Goal: Task Accomplishment & Management: Complete application form

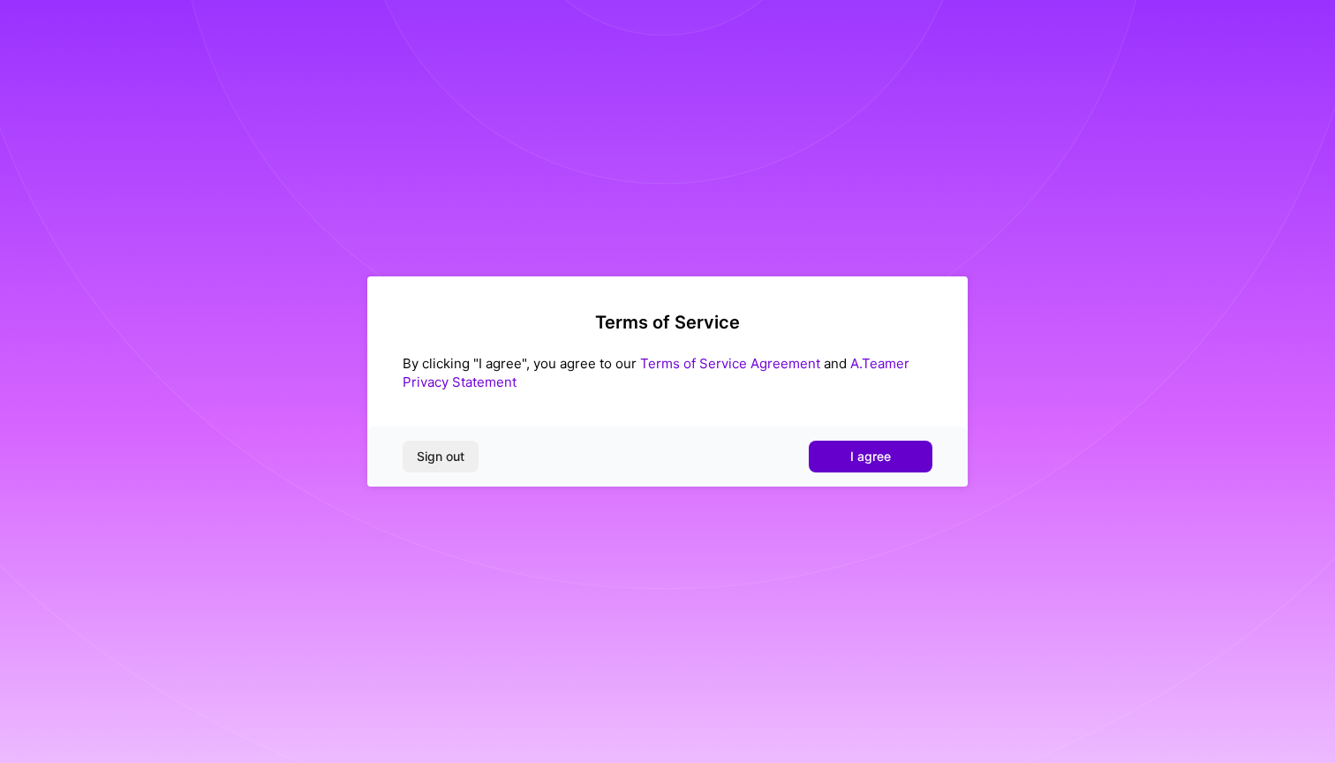
click at [901, 457] on button "I agree" at bounding box center [871, 457] width 124 height 32
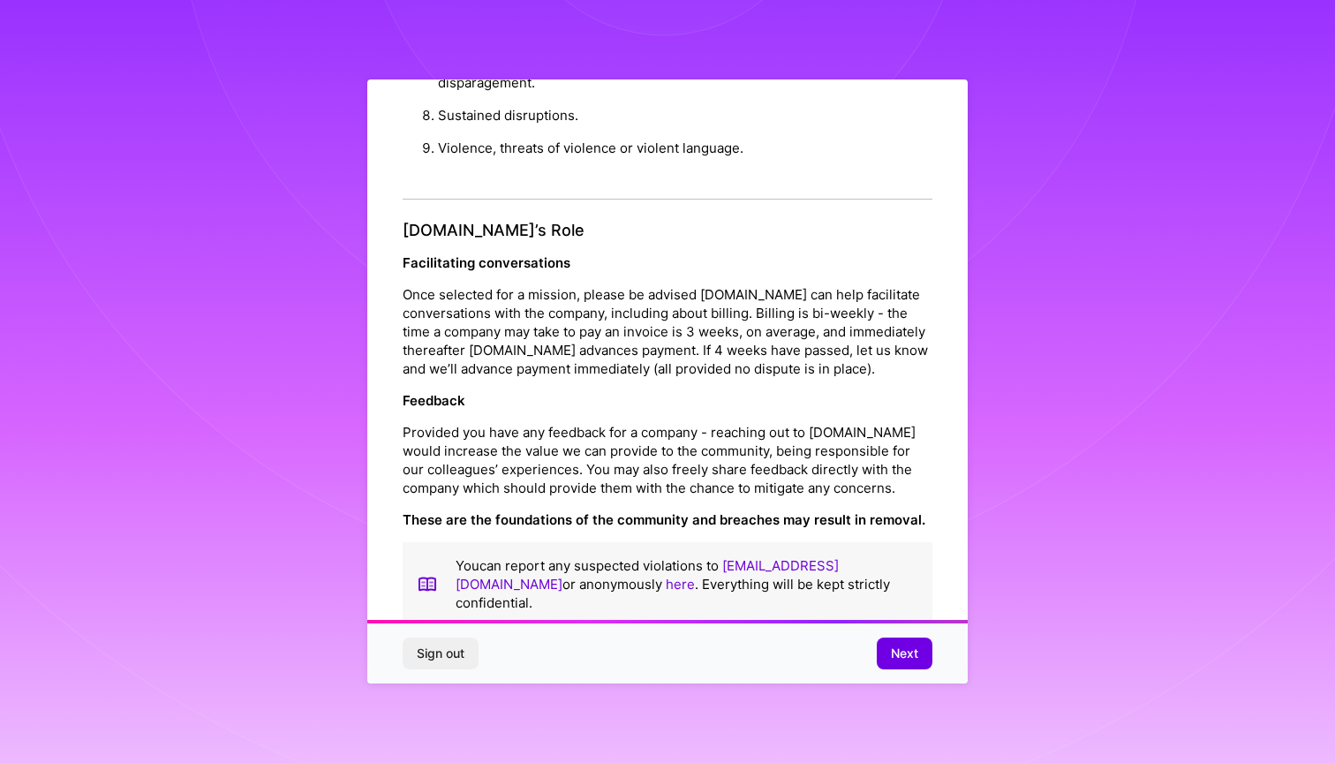
scroll to position [1824, 0]
click at [893, 655] on span "Next" at bounding box center [904, 654] width 27 height 18
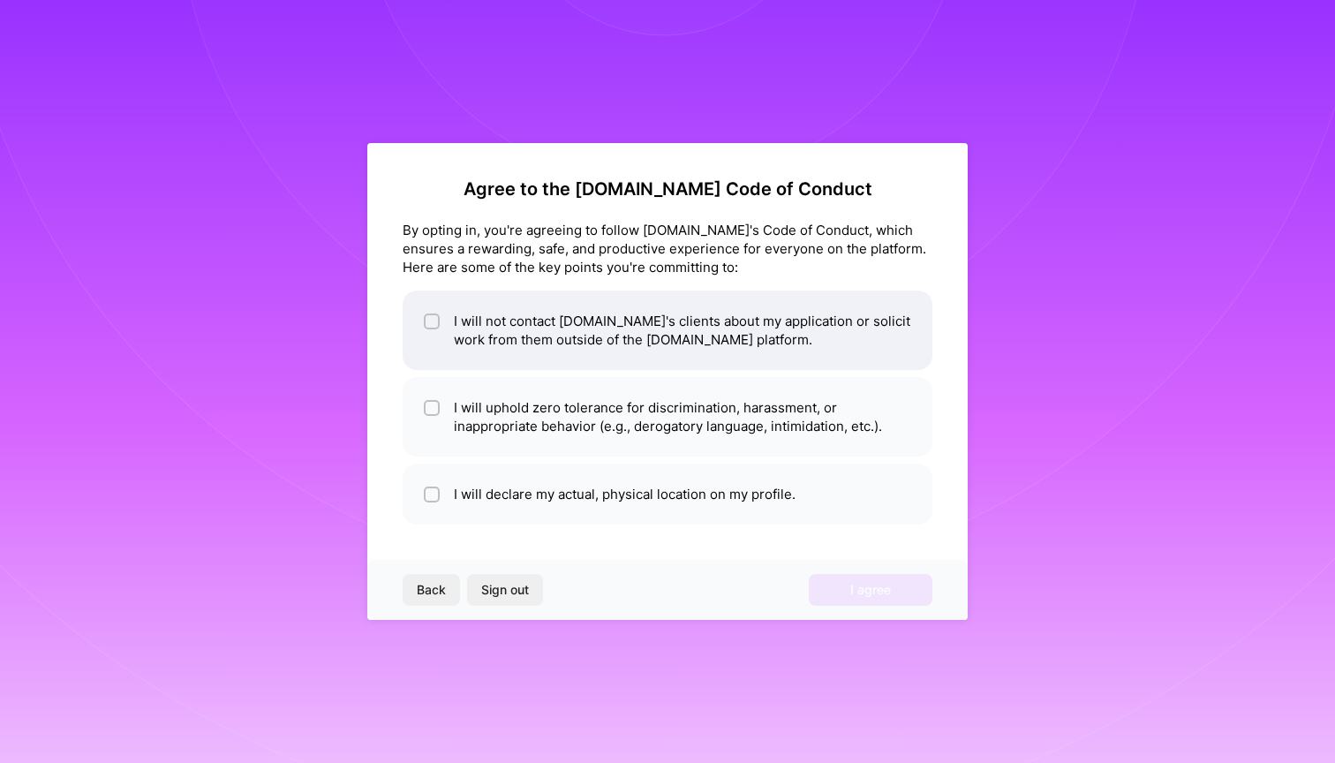
click at [737, 338] on li "I will not contact [DOMAIN_NAME]'s clients about my application or solicit work…" at bounding box center [668, 330] width 530 height 79
checkbox input "true"
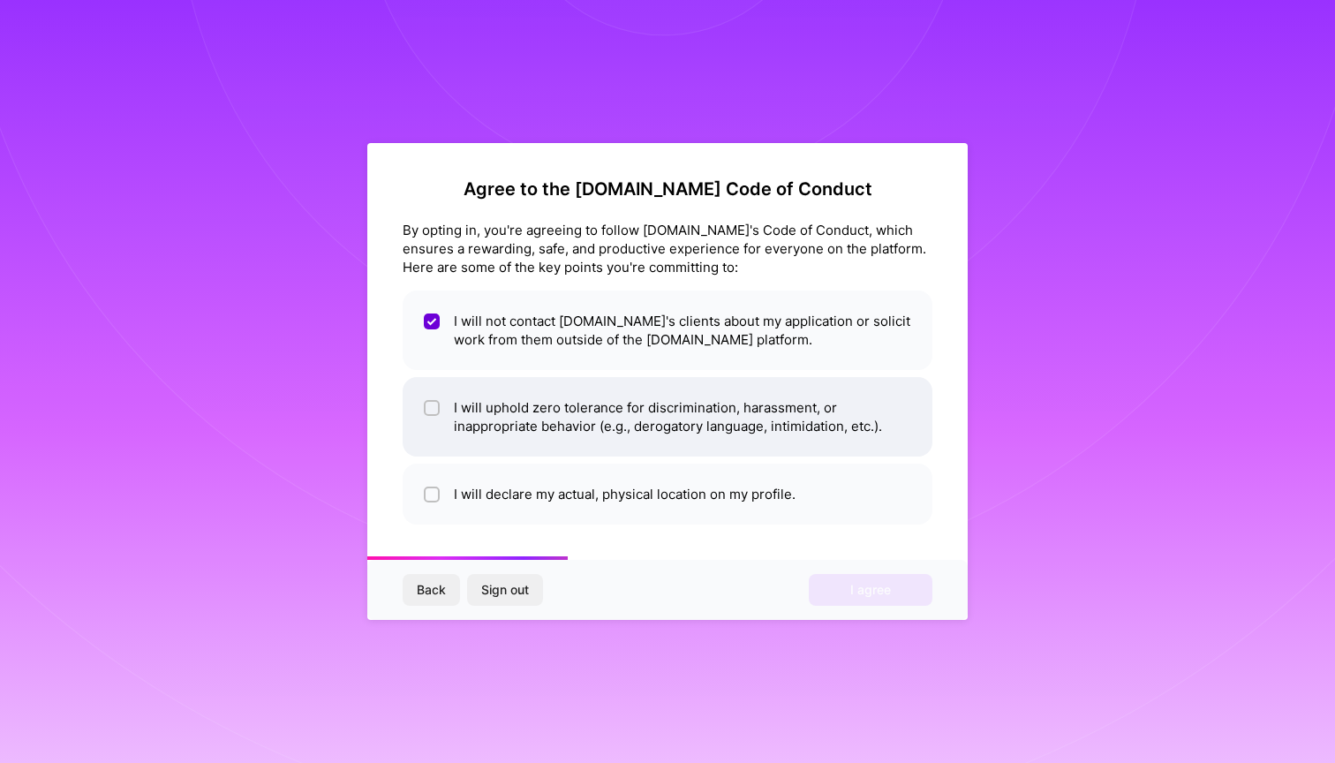
click at [748, 448] on li "I will uphold zero tolerance for discrimination, harassment, or inappropriate b…" at bounding box center [668, 416] width 530 height 79
checkbox input "true"
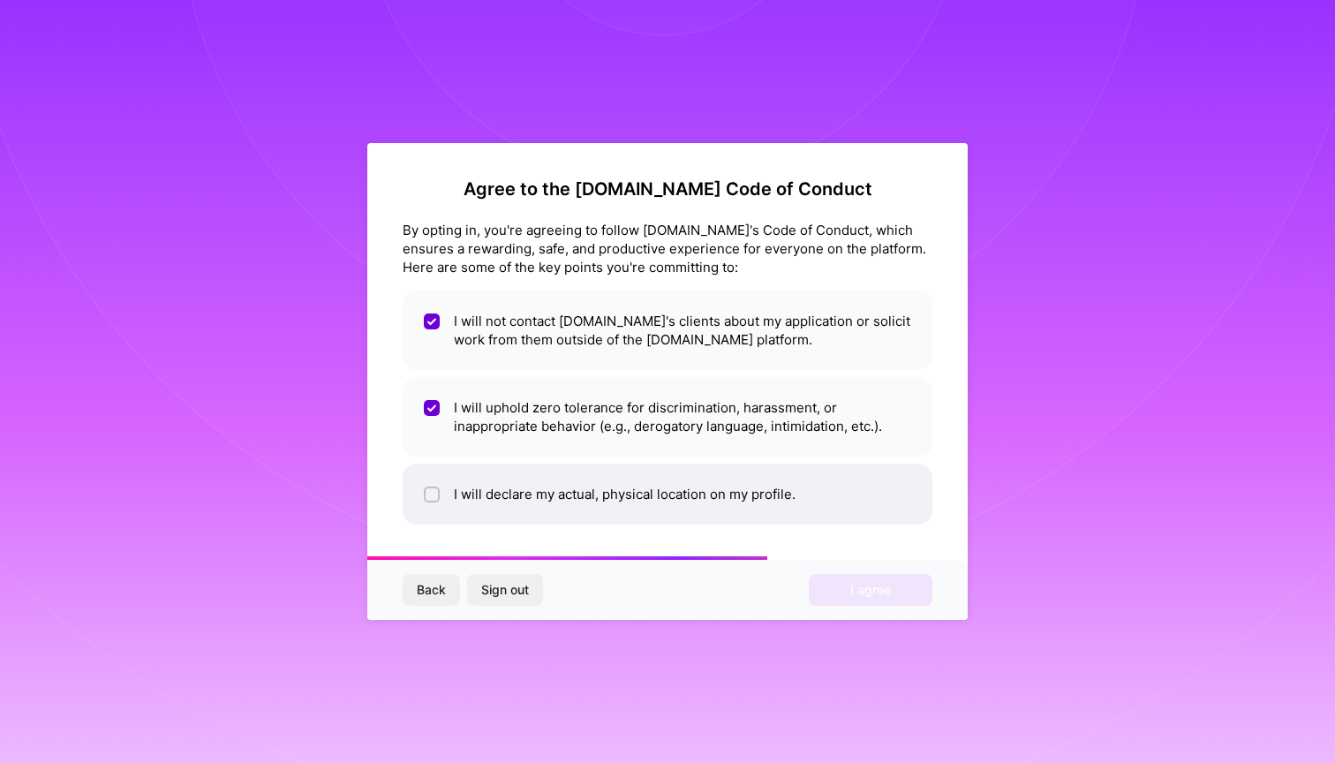
click at [753, 510] on li "I will declare my actual, physical location on my profile." at bounding box center [668, 494] width 530 height 61
checkbox input "true"
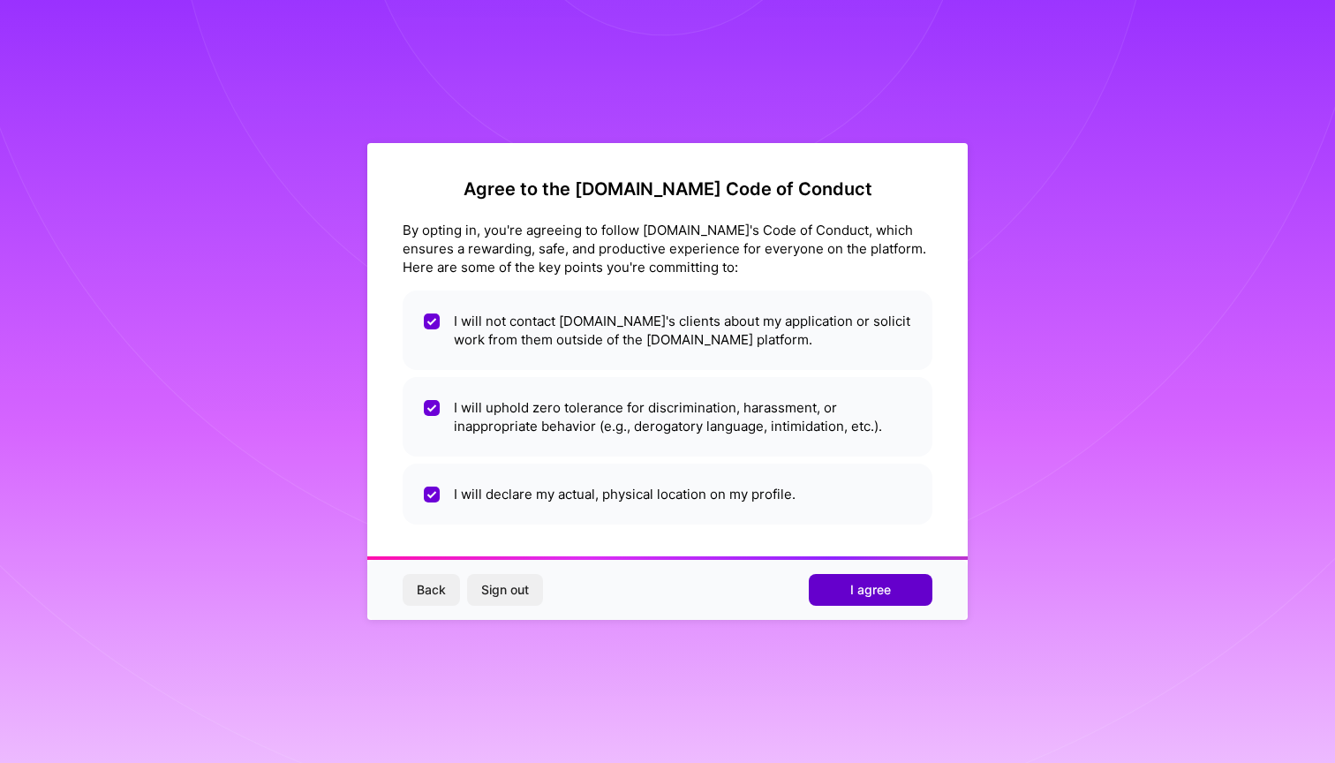
click at [849, 600] on button "I agree" at bounding box center [871, 590] width 124 height 32
